Goal: Transaction & Acquisition: Book appointment/travel/reservation

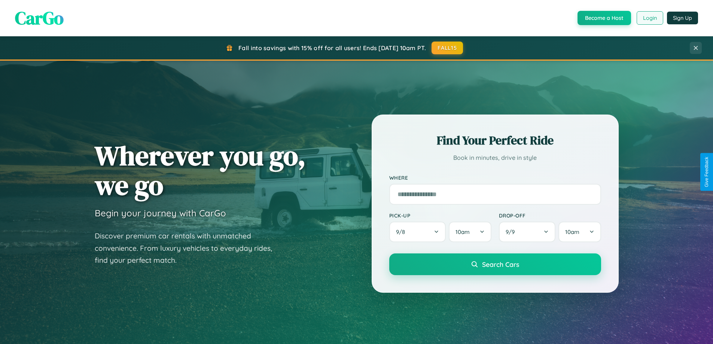
click at [649, 18] on button "Login" at bounding box center [649, 17] width 27 height 13
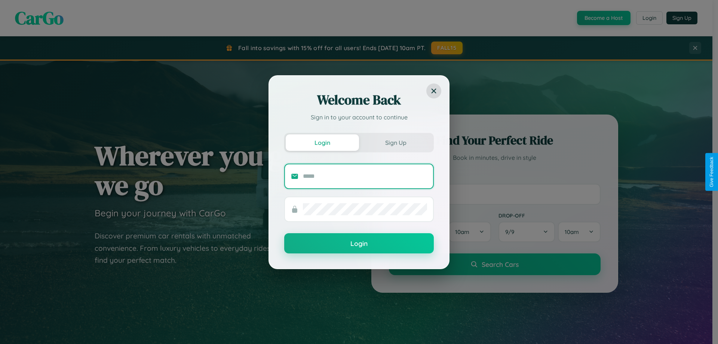
click at [365, 176] on input "text" at bounding box center [365, 176] width 124 height 12
type input "**********"
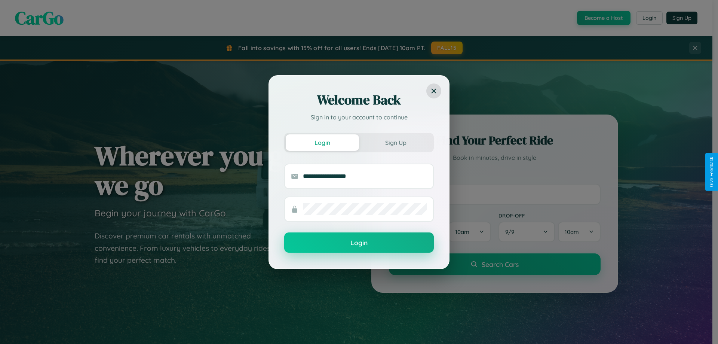
click at [359, 243] on button "Login" at bounding box center [359, 242] width 150 height 20
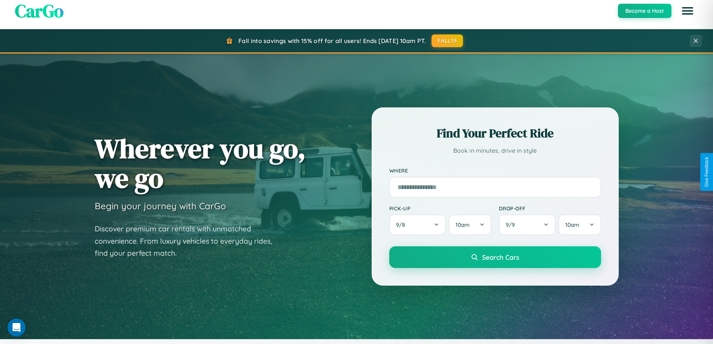
scroll to position [22, 0]
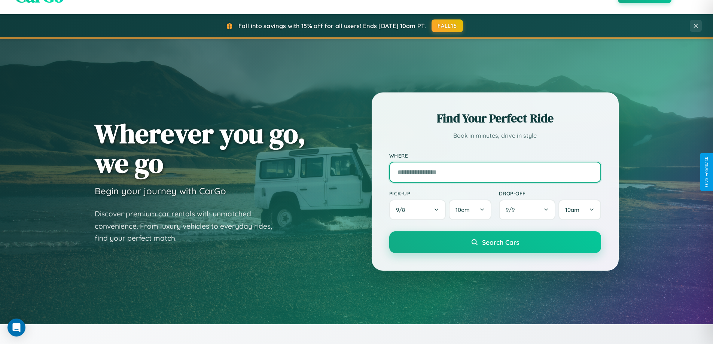
click at [495, 172] on input "text" at bounding box center [495, 172] width 212 height 21
type input "******"
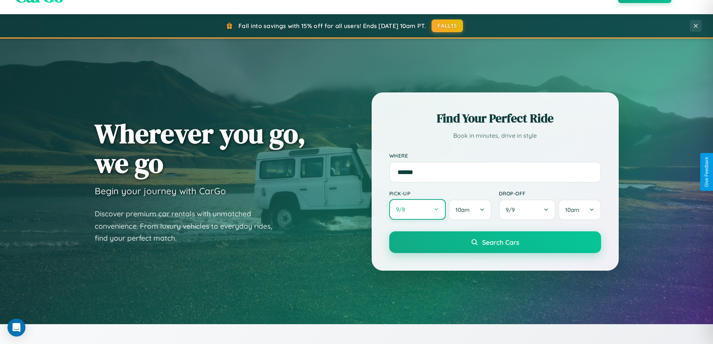
click at [417, 209] on button "9 / 8" at bounding box center [417, 209] width 57 height 21
select select "*"
select select "****"
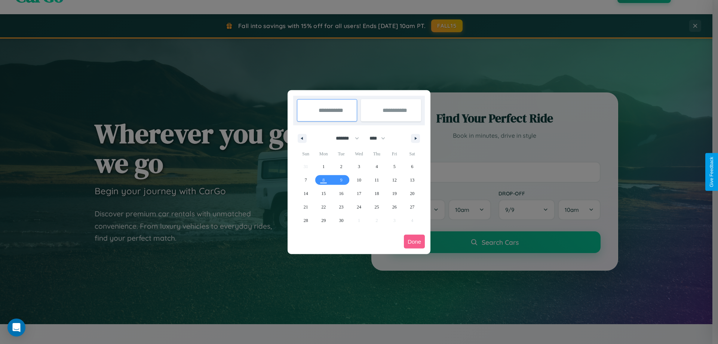
click at [344, 138] on select "******* ******** ***** ***** *** **** **** ****** ********* ******* ******** **…" at bounding box center [346, 138] width 32 height 12
select select "*"
drag, startPoint x: 381, startPoint y: 138, endPoint x: 359, endPoint y: 150, distance: 24.8
click at [381, 138] on select "**** **** **** **** **** **** **** **** **** **** **** **** **** **** **** ****…" at bounding box center [377, 138] width 22 height 12
select select "****"
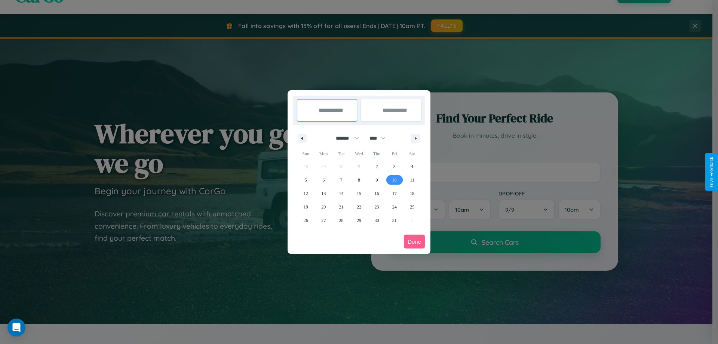
click at [394, 180] on span "10" at bounding box center [394, 179] width 4 height 13
type input "**********"
click at [412, 193] on span "18" at bounding box center [412, 193] width 4 height 13
type input "**********"
click at [414, 241] on button "Done" at bounding box center [414, 242] width 21 height 14
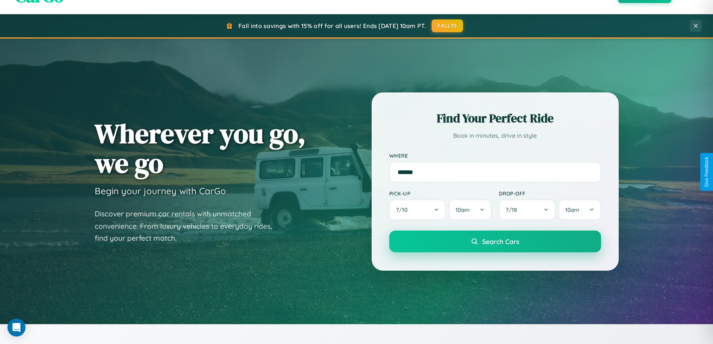
click at [495, 241] on span "Search Cars" at bounding box center [500, 241] width 37 height 8
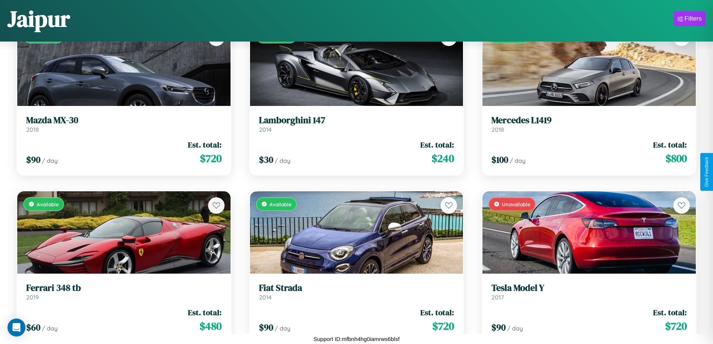
scroll to position [2283, 0]
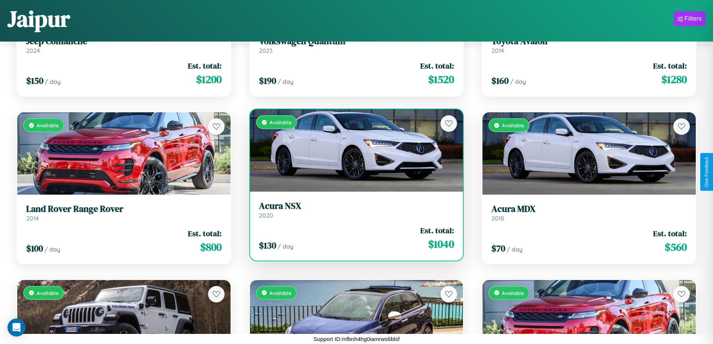
click at [353, 211] on link "Acura NSX 2020" at bounding box center [356, 210] width 195 height 18
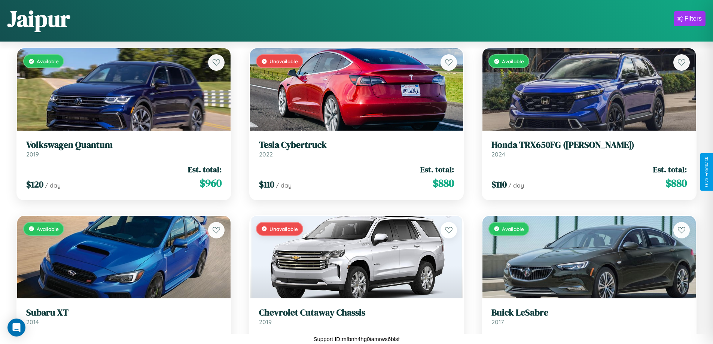
scroll to position [4125, 0]
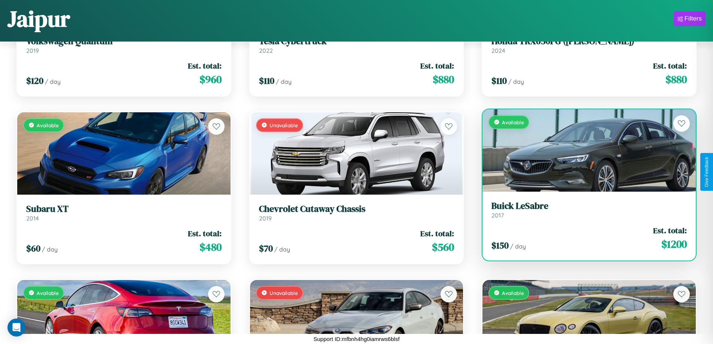
click at [584, 153] on div "Available" at bounding box center [588, 150] width 213 height 82
click at [584, 150] on div "Available" at bounding box center [588, 150] width 213 height 82
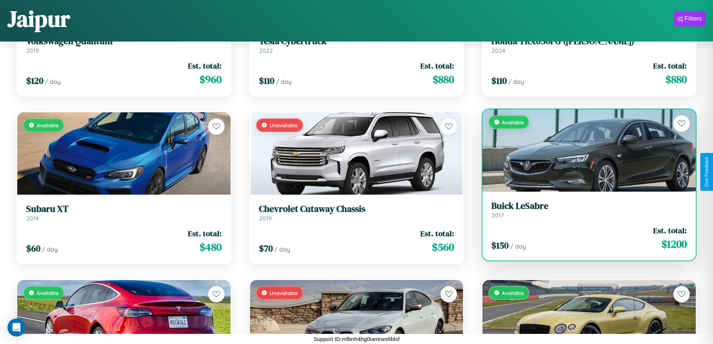
click at [584, 150] on div "Available" at bounding box center [588, 150] width 213 height 82
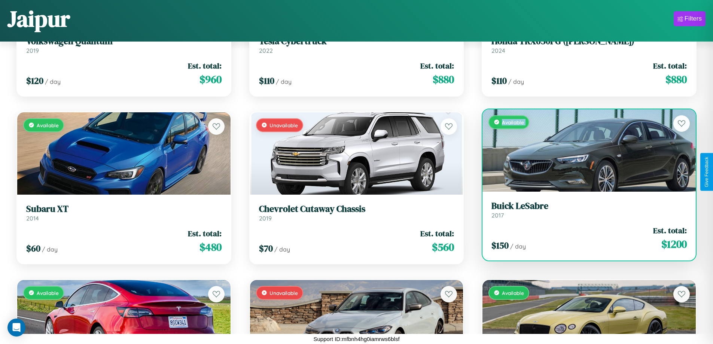
click at [584, 150] on div "Available" at bounding box center [588, 150] width 213 height 82
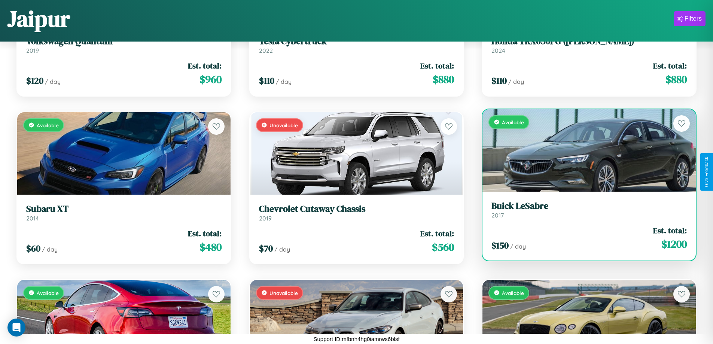
click at [584, 150] on div "Available" at bounding box center [588, 150] width 213 height 82
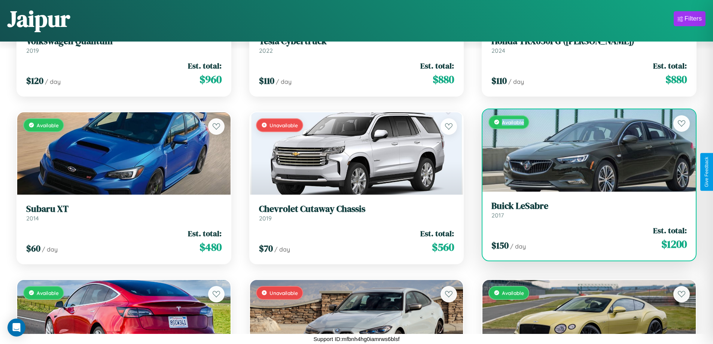
click at [584, 150] on div "Available" at bounding box center [588, 150] width 213 height 82
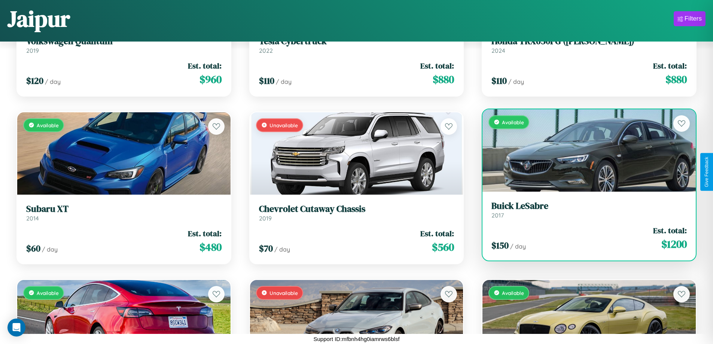
click at [584, 209] on h3 "Buick LeSabre" at bounding box center [588, 206] width 195 height 11
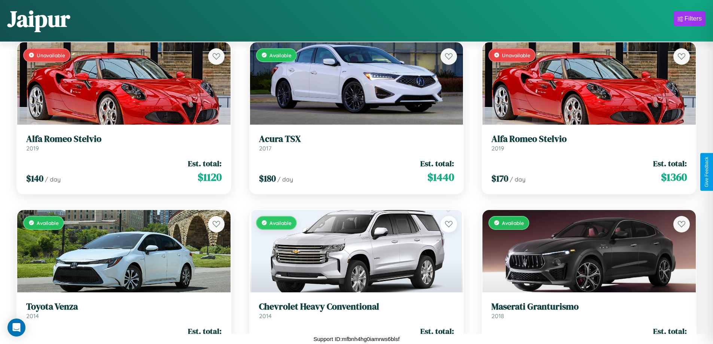
scroll to position [1278, 0]
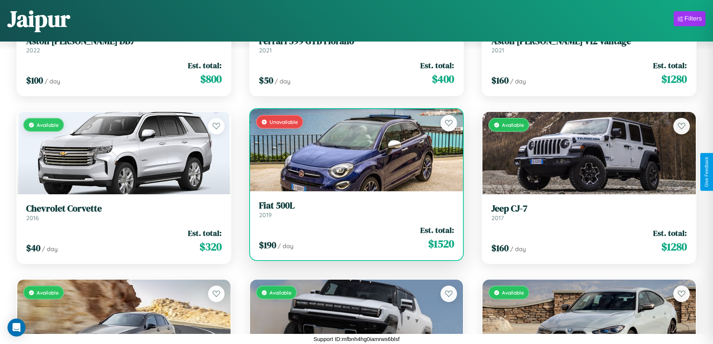
click at [353, 209] on h3 "Fiat 500L" at bounding box center [356, 205] width 195 height 11
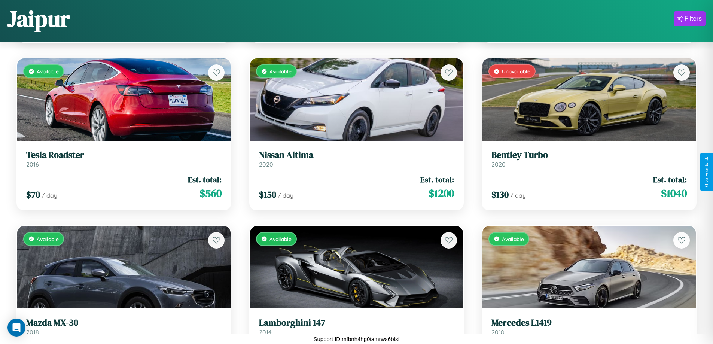
scroll to position [1948, 0]
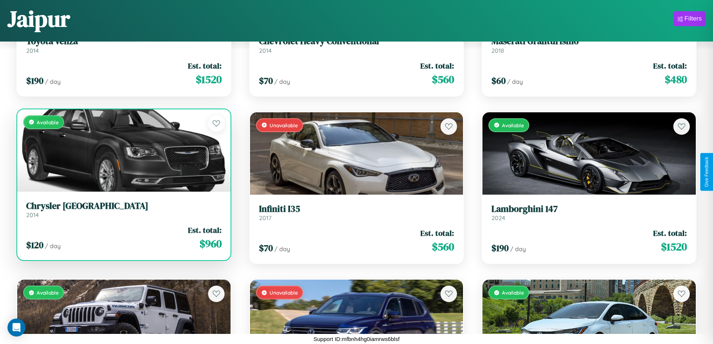
click at [123, 209] on h3 "Chrysler FIFTH AVENUE" at bounding box center [123, 206] width 195 height 11
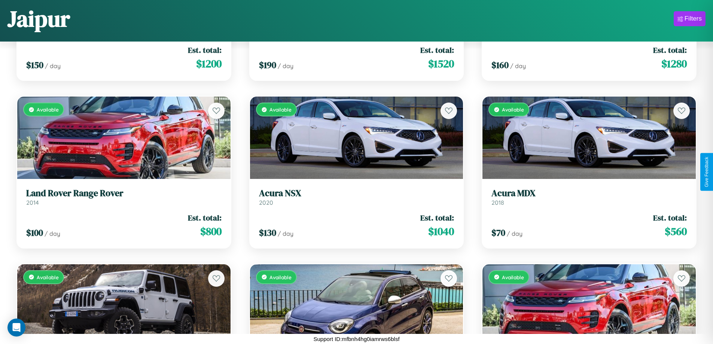
scroll to position [2785, 0]
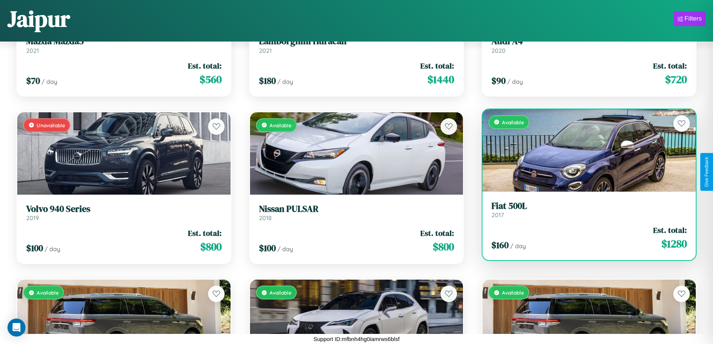
click at [584, 212] on link "Fiat 500L 2017" at bounding box center [588, 210] width 195 height 18
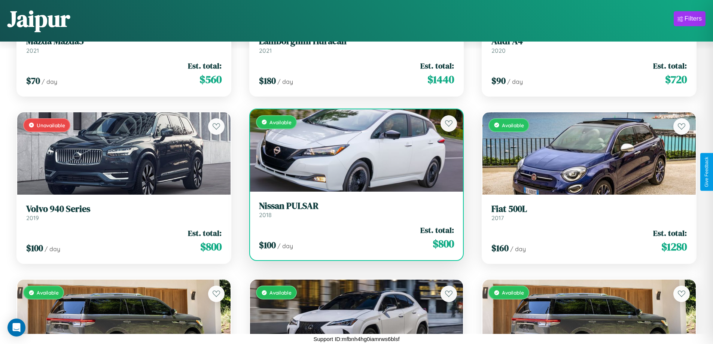
scroll to position [3455, 0]
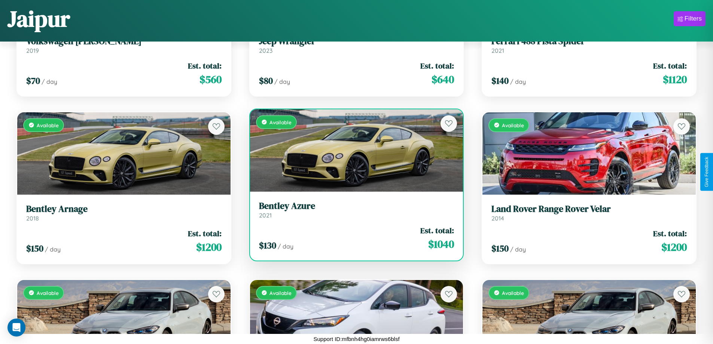
click at [353, 150] on div "Available" at bounding box center [356, 150] width 213 height 82
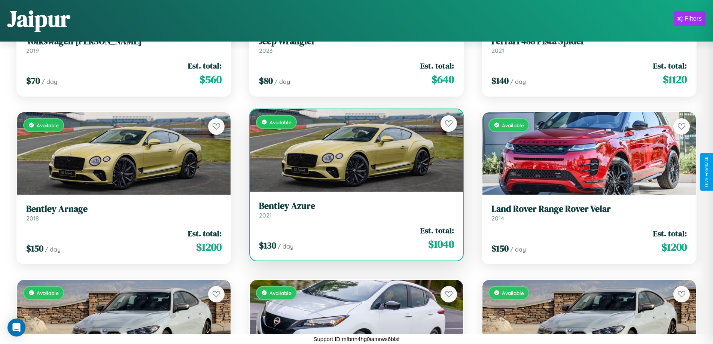
click at [353, 150] on div "Available" at bounding box center [356, 150] width 213 height 82
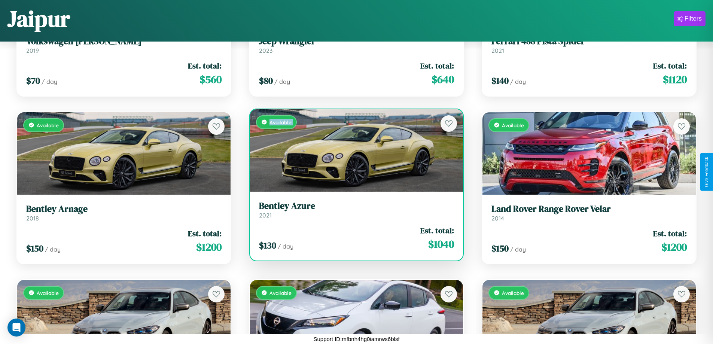
click at [353, 150] on div "Available" at bounding box center [356, 150] width 213 height 82
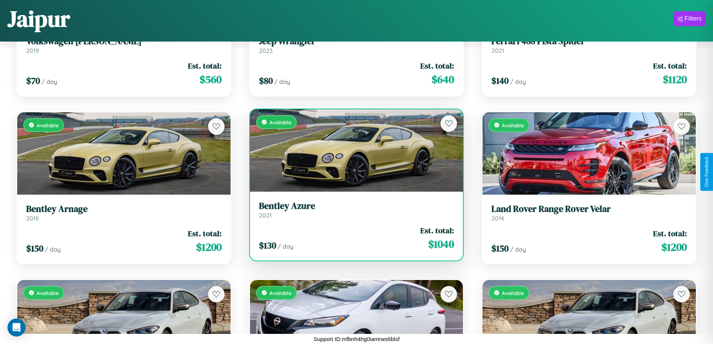
click at [353, 150] on div "Available" at bounding box center [356, 150] width 213 height 82
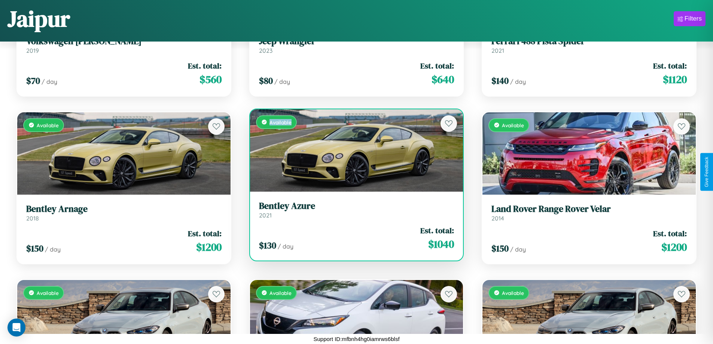
click at [353, 150] on div "Available" at bounding box center [356, 150] width 213 height 82
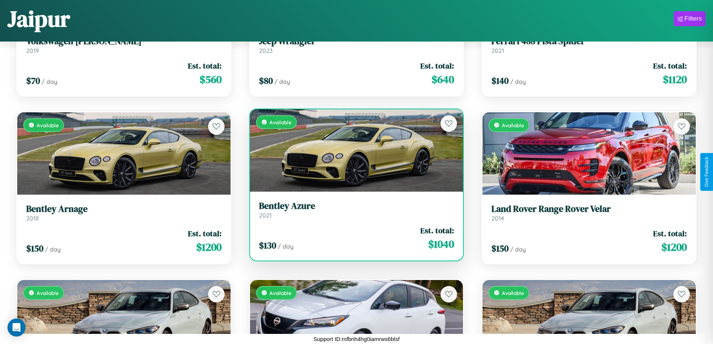
click at [353, 209] on h3 "Bentley Azure" at bounding box center [356, 206] width 195 height 11
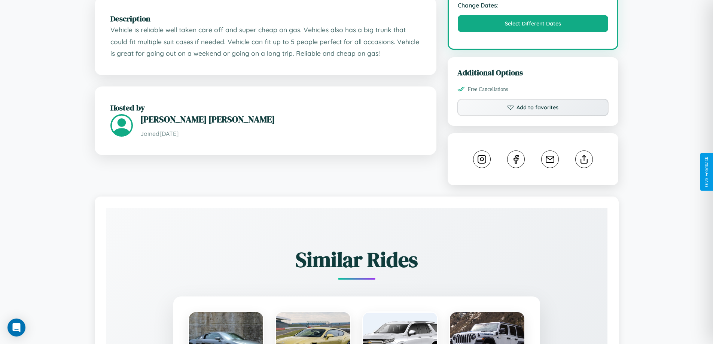
scroll to position [416, 0]
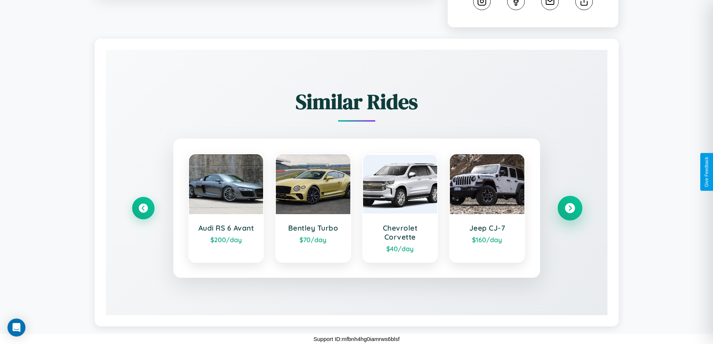
click at [569, 208] on icon at bounding box center [569, 208] width 10 height 10
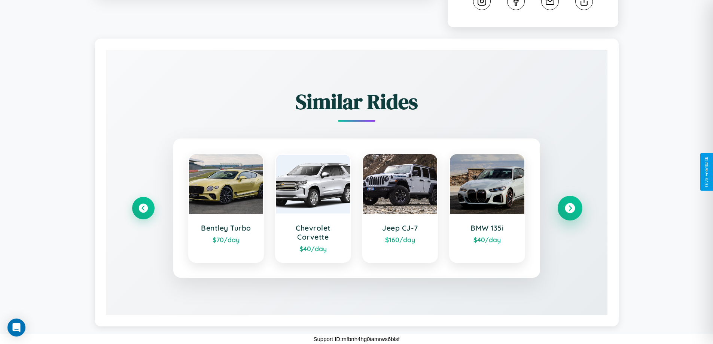
click at [569, 208] on icon at bounding box center [569, 208] width 10 height 10
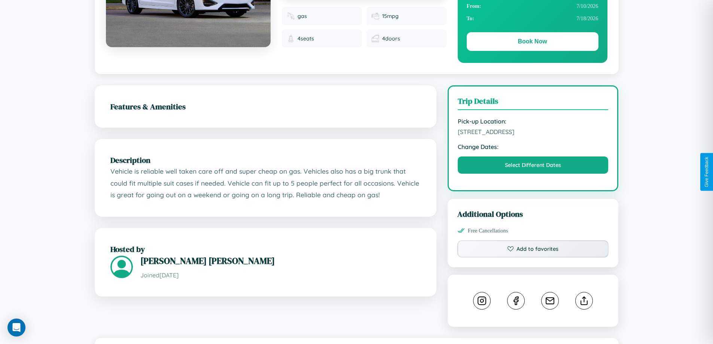
scroll to position [77, 0]
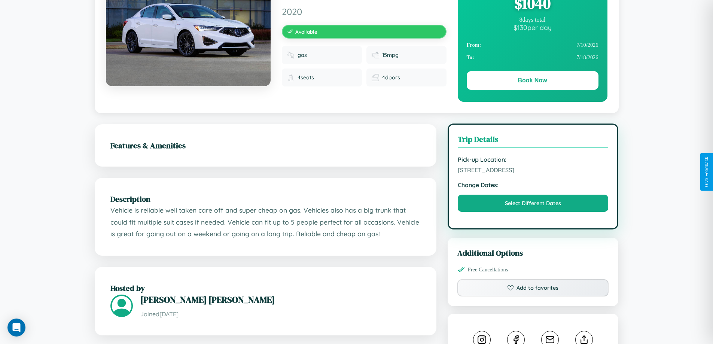
click at [533, 171] on span "3643 Fifth Street Jaipur Rajasthan 12911 India" at bounding box center [533, 169] width 151 height 7
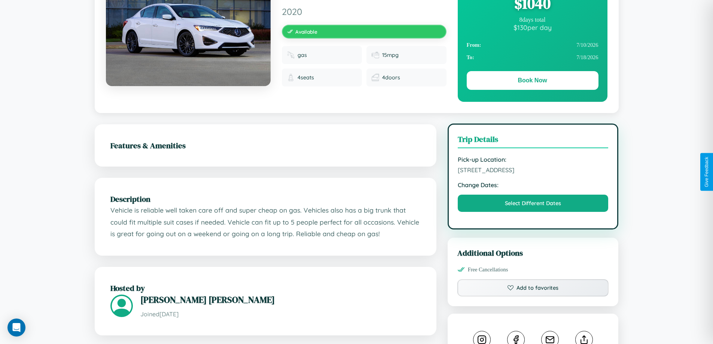
click at [533, 171] on span "3643 Fifth Street Jaipur Rajasthan 12911 India" at bounding box center [533, 169] width 151 height 7
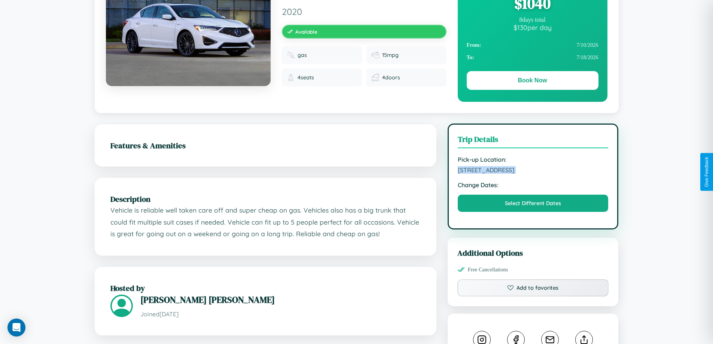
click at [533, 171] on span "3643 Fifth Street Jaipur Rajasthan 12911 India" at bounding box center [533, 169] width 151 height 7
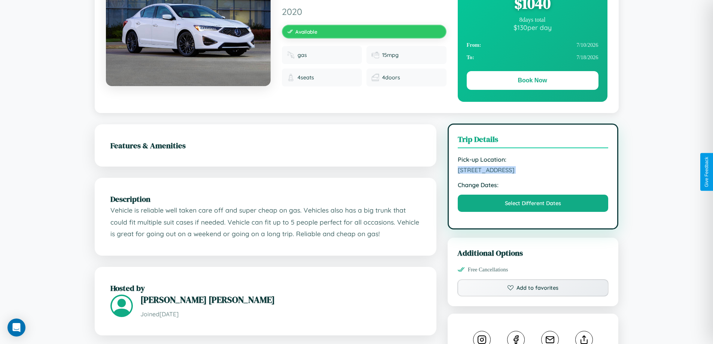
click at [533, 171] on span "3643 Fifth Street Jaipur Rajasthan 12911 India" at bounding box center [533, 169] width 151 height 7
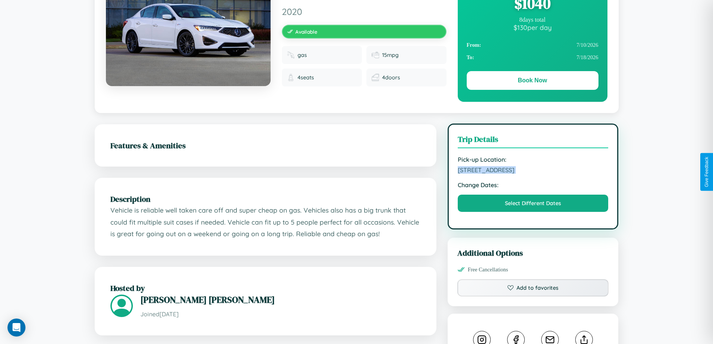
click at [533, 171] on span "3643 Fifth Street Jaipur Rajasthan 12911 India" at bounding box center [533, 169] width 151 height 7
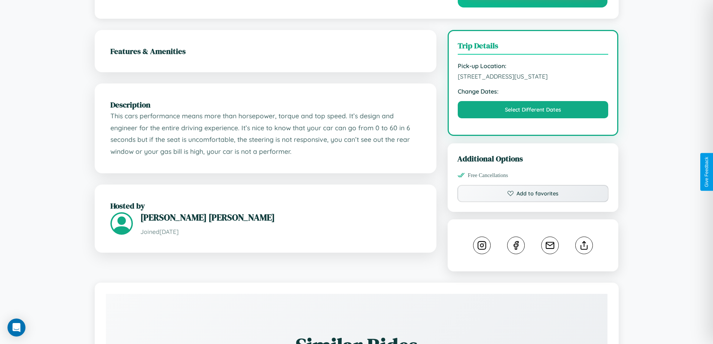
scroll to position [440, 0]
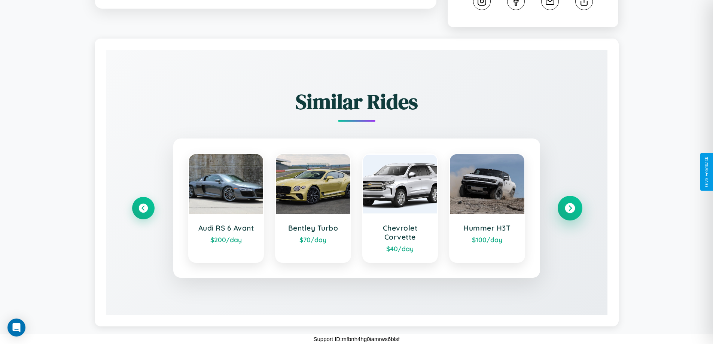
click at [569, 208] on icon at bounding box center [569, 208] width 10 height 10
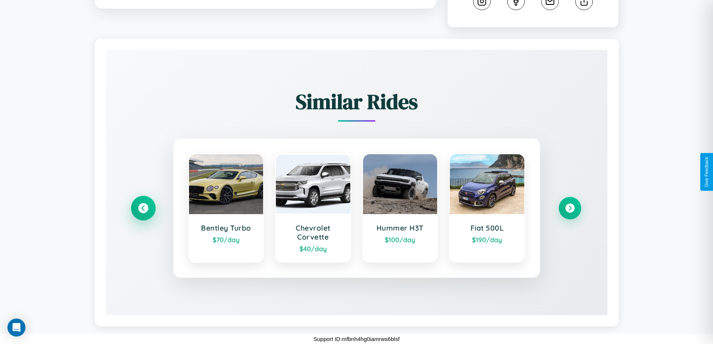
click at [143, 208] on icon at bounding box center [143, 208] width 10 height 10
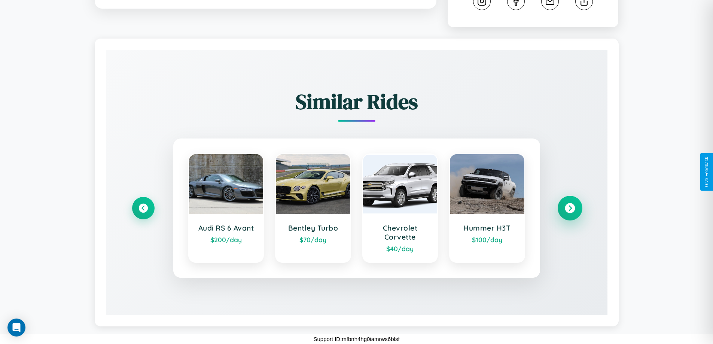
click at [569, 208] on icon at bounding box center [569, 208] width 10 height 10
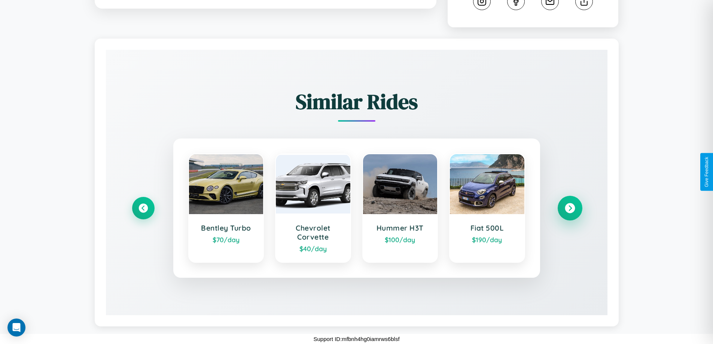
click at [569, 208] on icon at bounding box center [569, 208] width 10 height 10
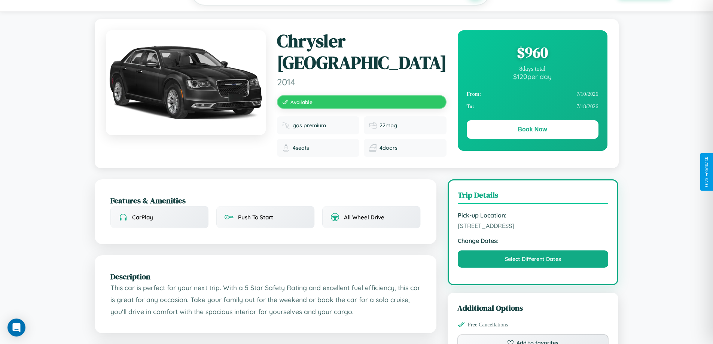
scroll to position [200, 0]
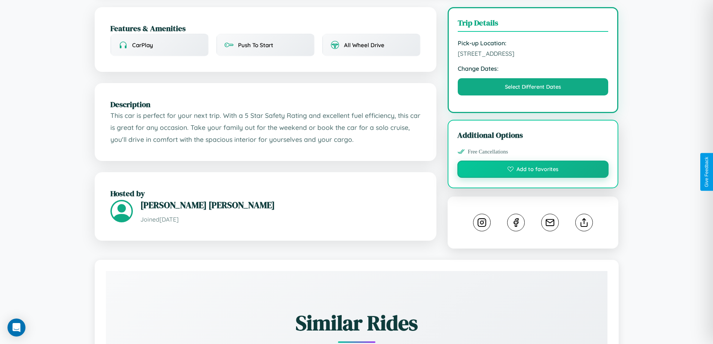
click at [533, 170] on button "Add to favorites" at bounding box center [533, 168] width 152 height 17
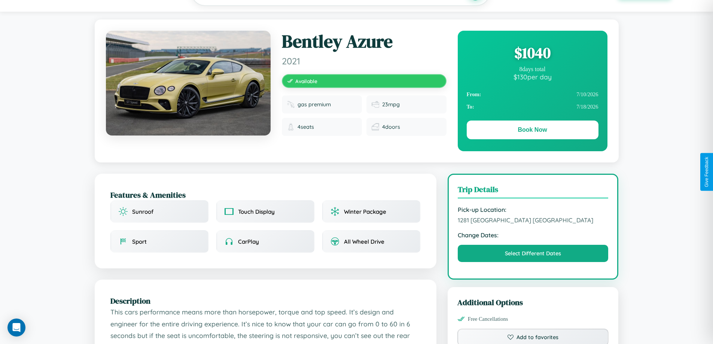
scroll to position [77, 0]
